Goal: Obtain resource: Download file/media

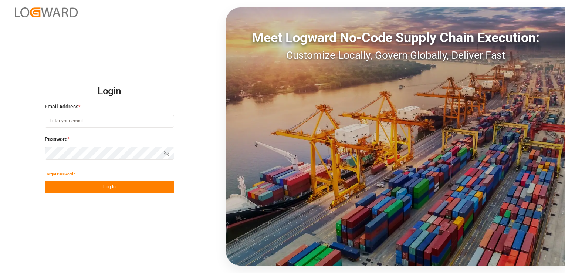
type input "matias.faundes@compo-expert.com"
click at [112, 186] on button "Log In" at bounding box center [109, 186] width 129 height 13
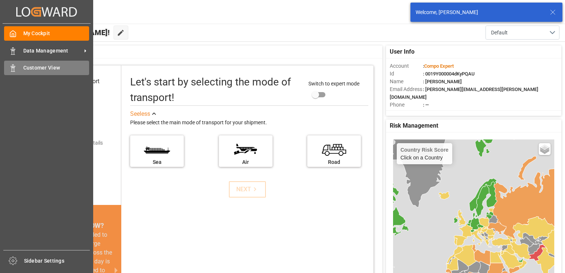
click at [37, 72] on div "Customer View Customer View" at bounding box center [46, 68] width 85 height 14
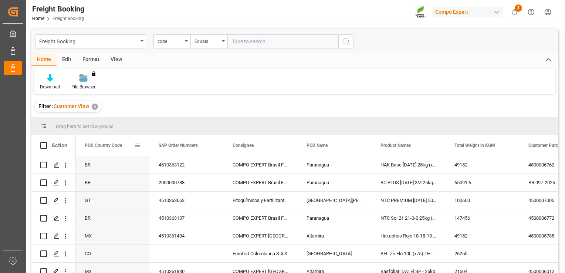
click at [137, 145] on span at bounding box center [137, 145] width 7 height 7
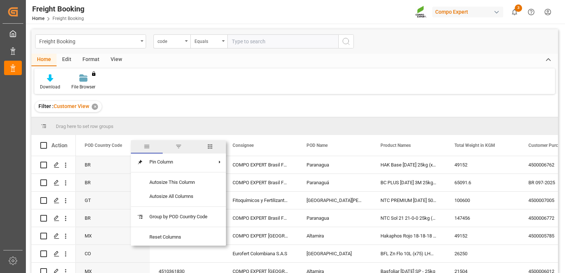
click at [183, 147] on span "filter" at bounding box center [179, 146] width 32 height 13
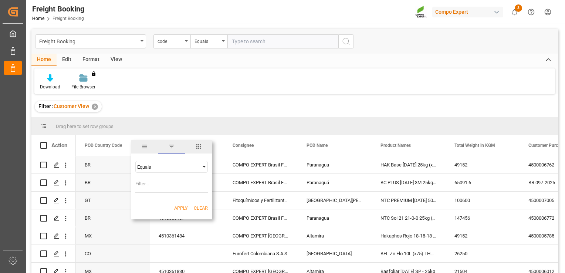
click at [189, 166] on div "Equals" at bounding box center [168, 167] width 62 height 6
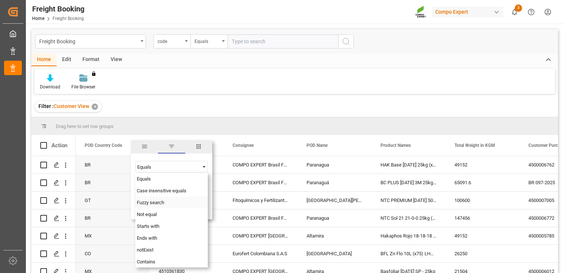
click at [172, 200] on div "Fuzzy search" at bounding box center [171, 202] width 72 height 12
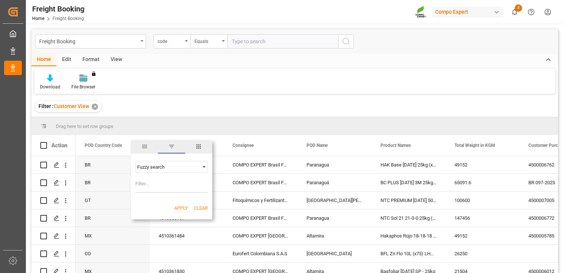
click at [164, 190] on input "Filter Value" at bounding box center [171, 185] width 72 height 15
type input "CL"
click at [182, 208] on button "Apply" at bounding box center [181, 207] width 14 height 7
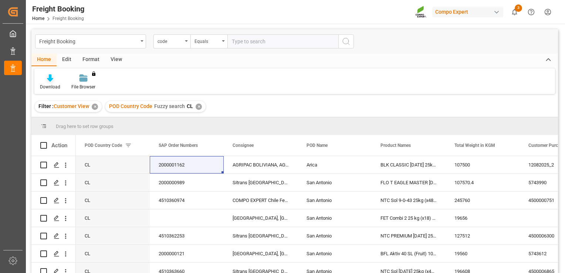
click at [50, 78] on icon at bounding box center [50, 77] width 6 height 7
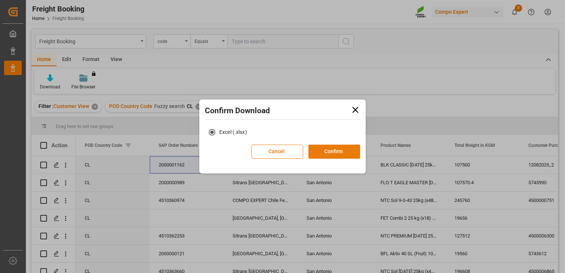
click at [331, 151] on button "Confirm" at bounding box center [334, 152] width 52 height 14
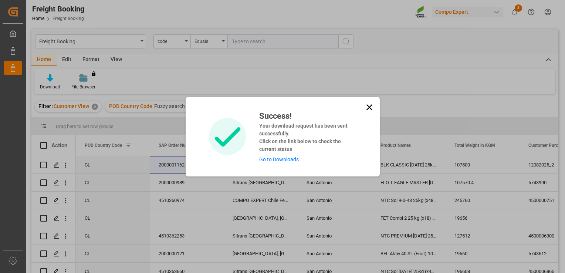
click at [289, 159] on link "Go to Downloads" at bounding box center [279, 159] width 40 height 6
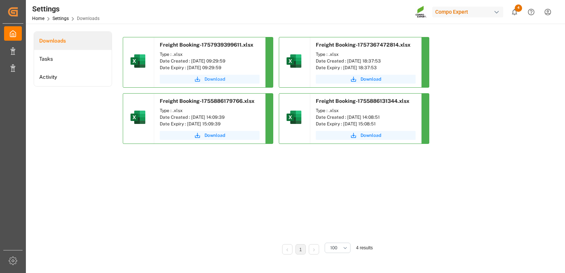
click at [218, 76] on span "Download" at bounding box center [214, 79] width 21 height 7
